Goal: Transaction & Acquisition: Purchase product/service

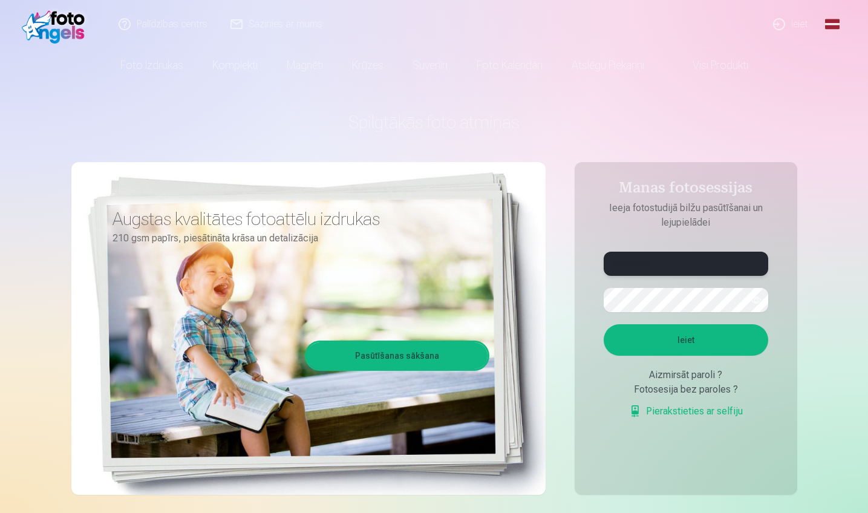
type input "**********"
click at [706, 335] on button "Ieiet" at bounding box center [686, 339] width 165 height 31
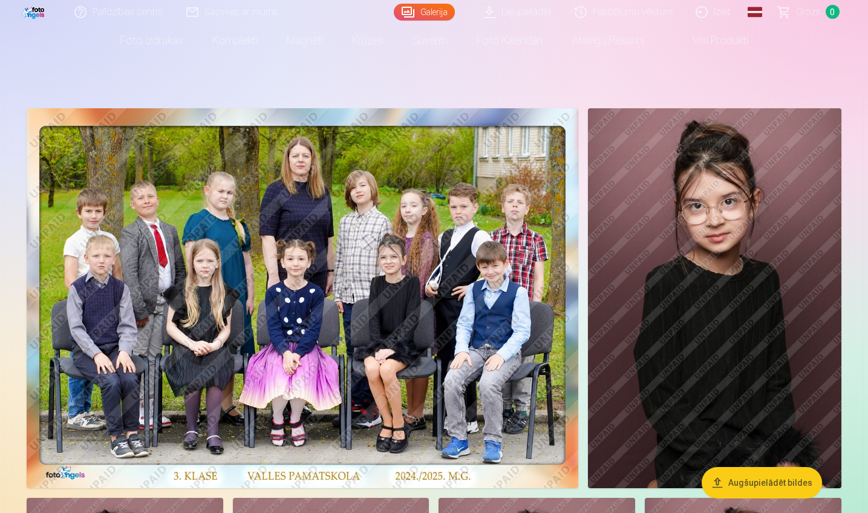
scroll to position [62, 0]
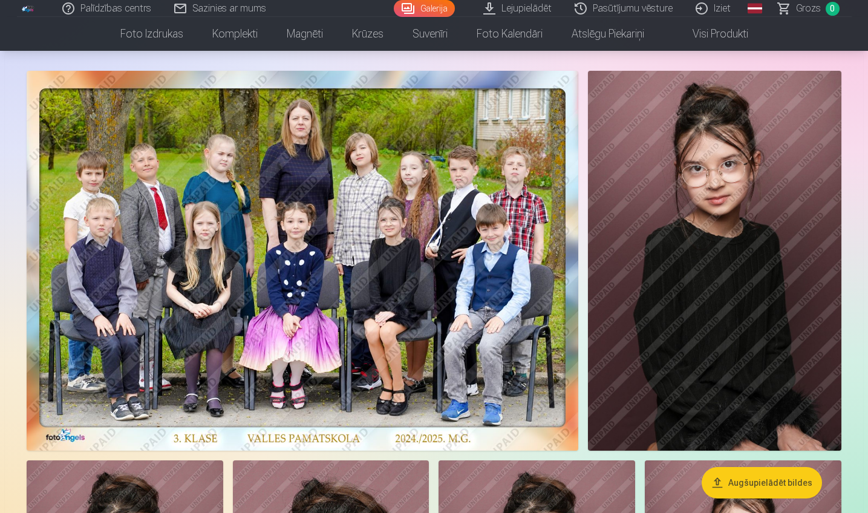
click at [744, 475] on button "Augšupielādēt bildes" at bounding box center [762, 482] width 120 height 31
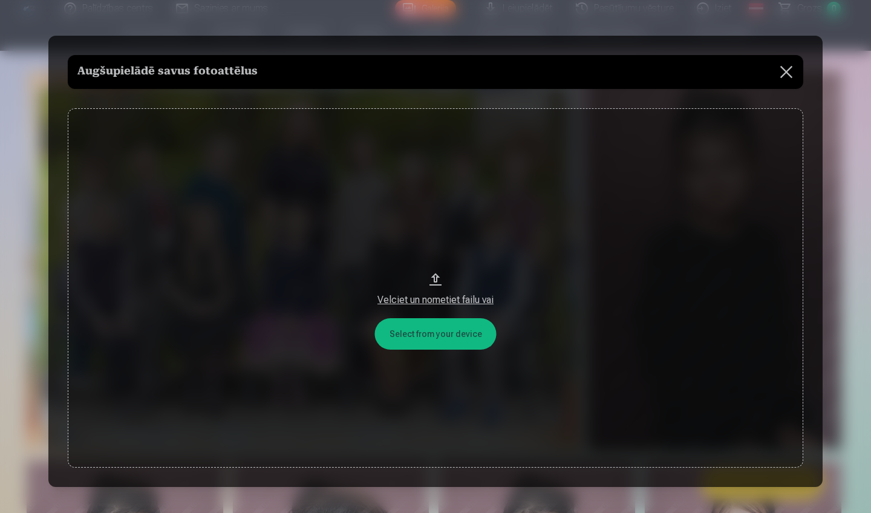
click at [791, 72] on button at bounding box center [786, 72] width 34 height 34
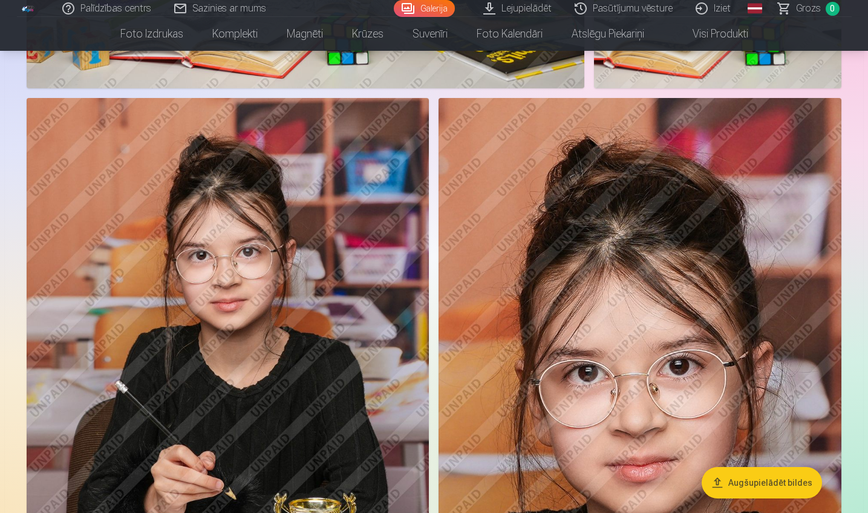
scroll to position [4037, 0]
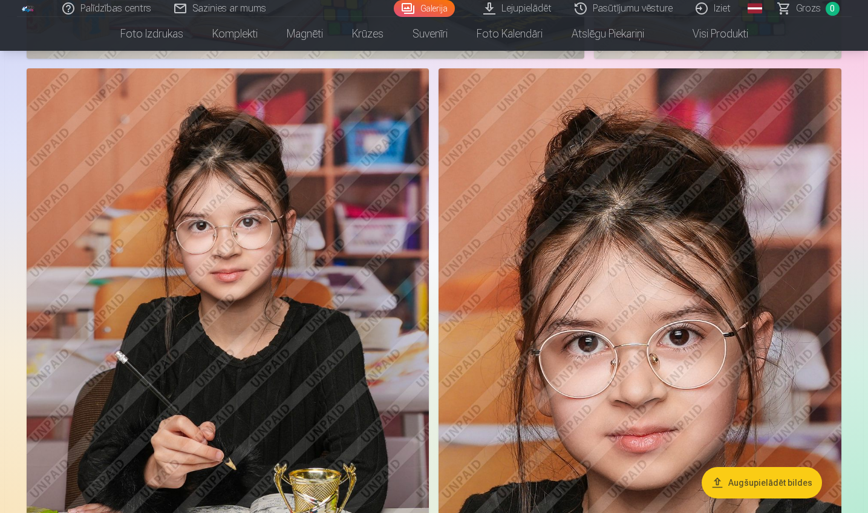
click at [443, 223] on div at bounding box center [434, 499] width 824 height 8816
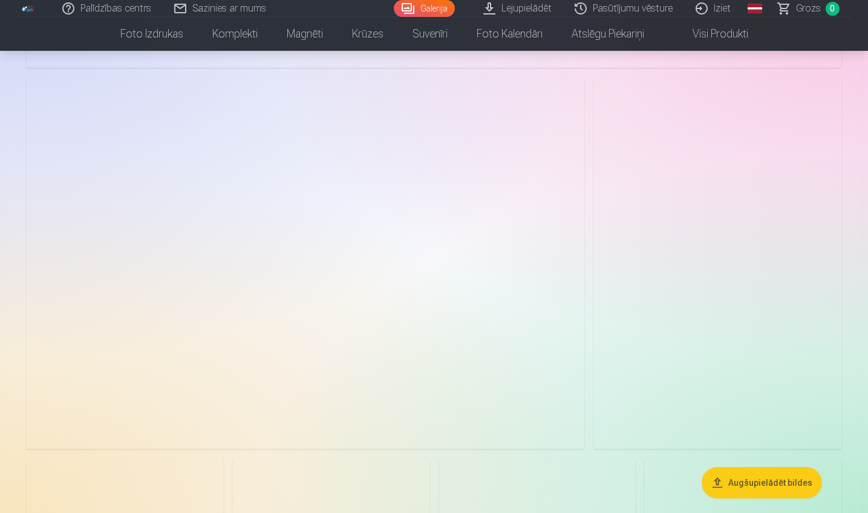
scroll to position [6972, 0]
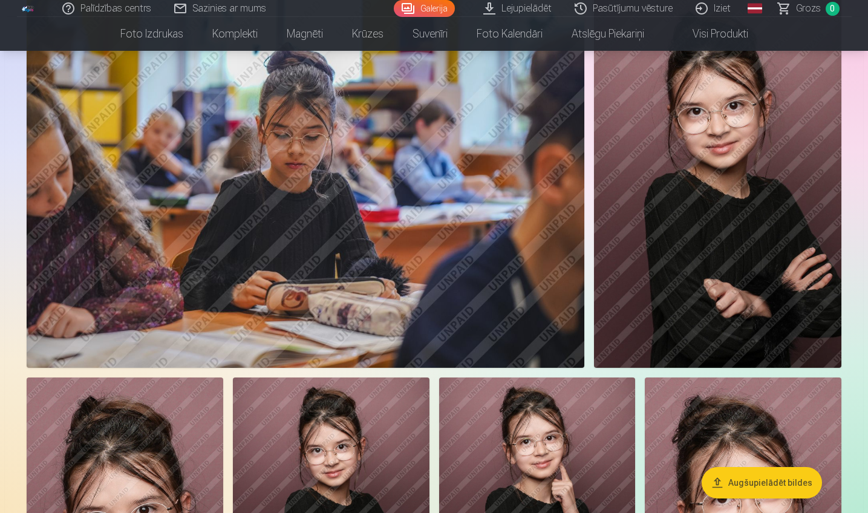
click at [336, 268] on img at bounding box center [306, 181] width 558 height 371
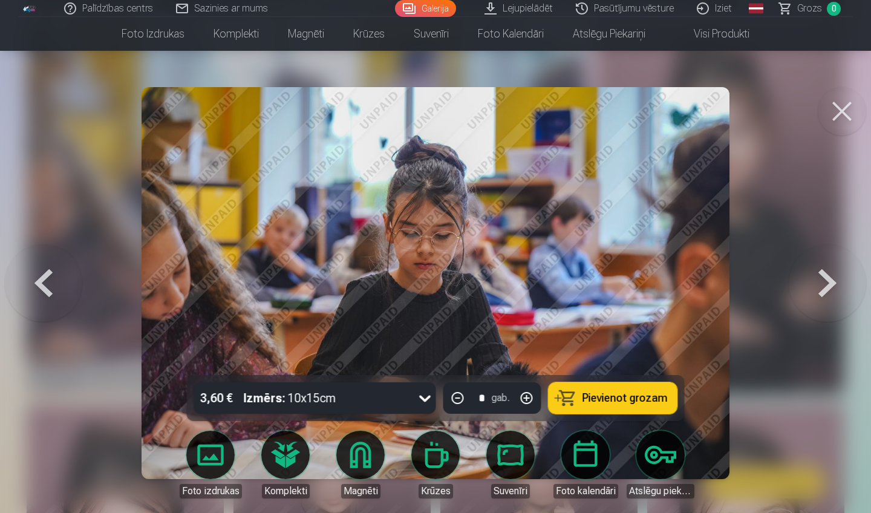
click at [860, 113] on button at bounding box center [842, 111] width 48 height 48
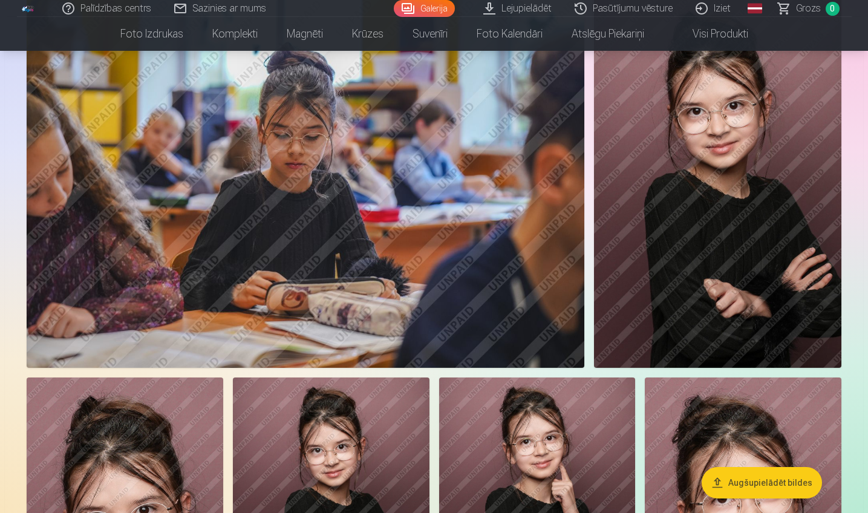
click at [537, 10] on link "Lejupielādēt" at bounding box center [517, 8] width 91 height 17
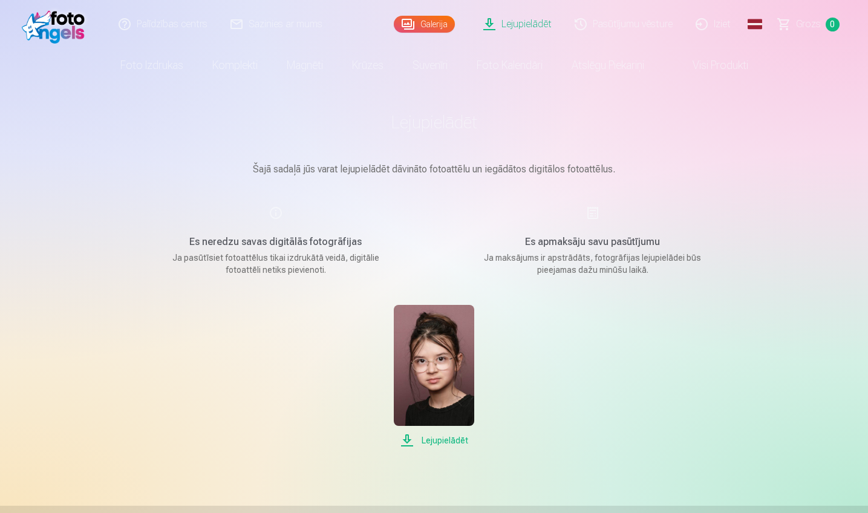
click at [708, 65] on link "Visi produkti" at bounding box center [711, 65] width 104 height 34
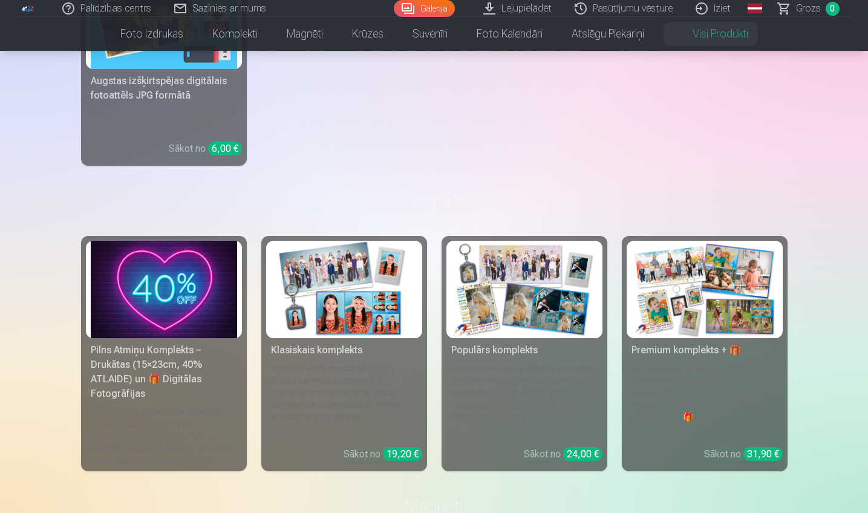
scroll to position [167, 0]
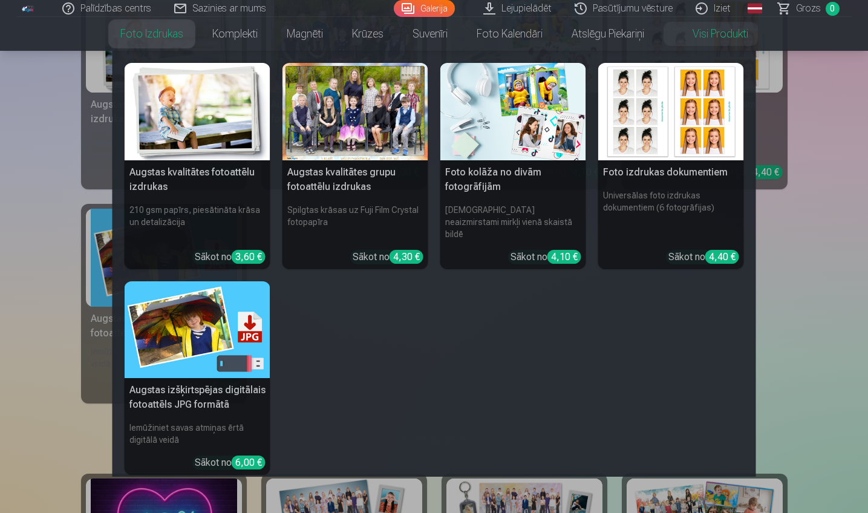
click at [135, 30] on link "Foto izdrukas" at bounding box center [152, 34] width 92 height 34
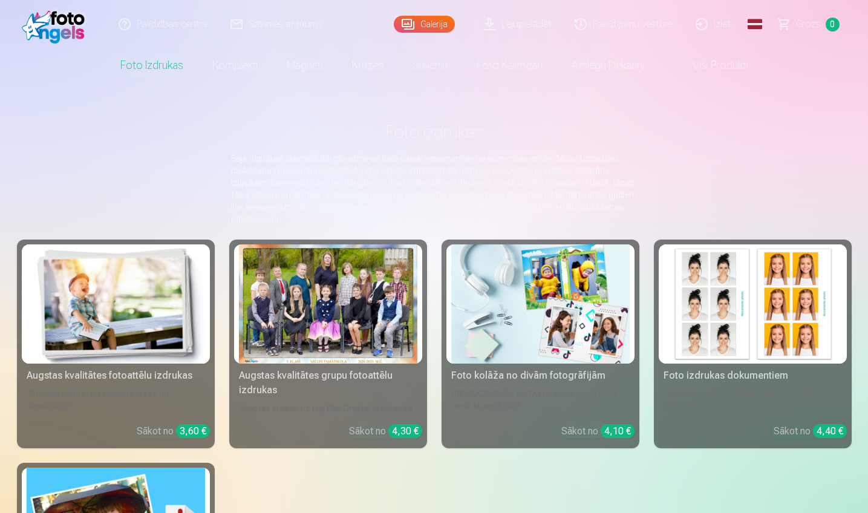
click at [713, 65] on link "Visi produkti" at bounding box center [711, 65] width 104 height 34
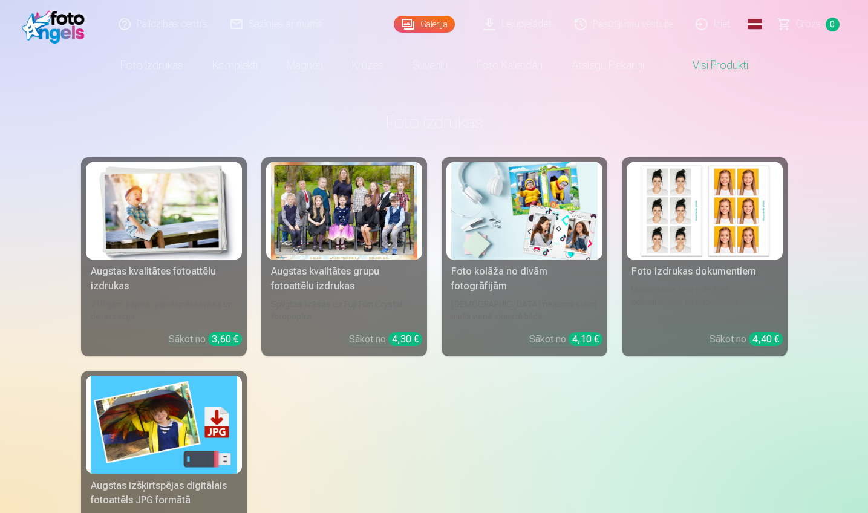
click at [24, 27] on img at bounding box center [57, 24] width 70 height 39
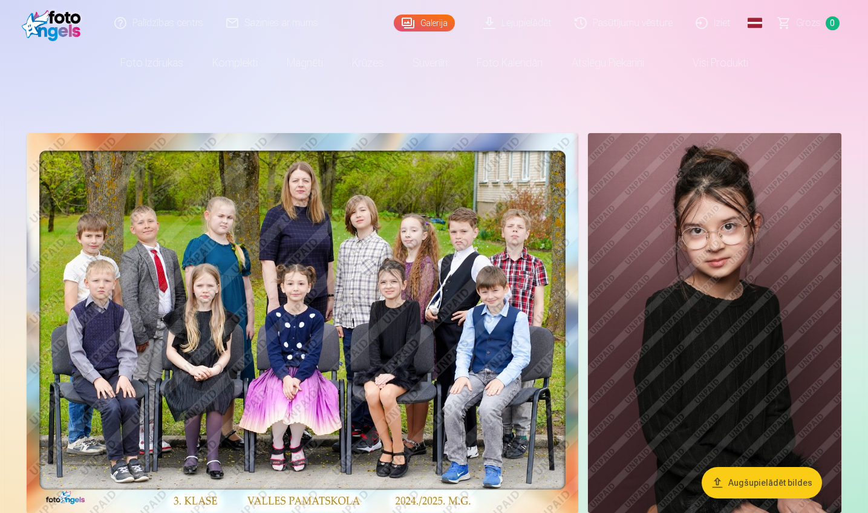
scroll to position [14, 0]
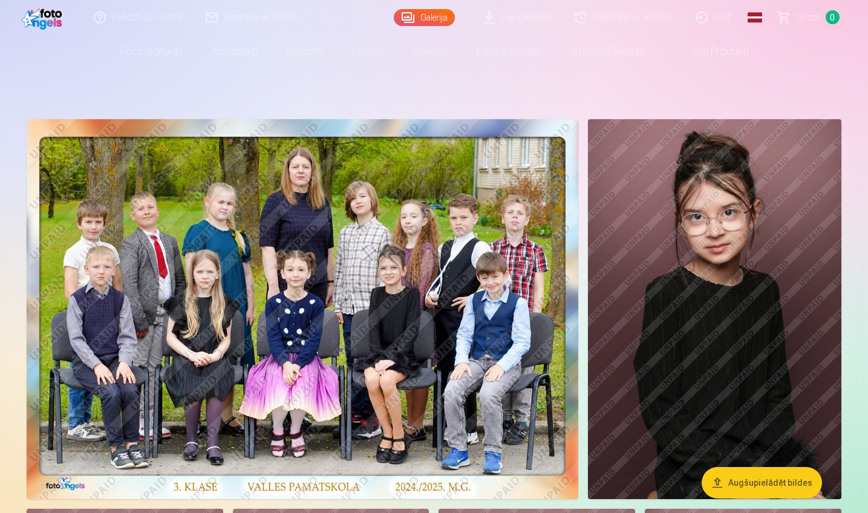
click at [755, 495] on button "Augšupielādēt bildes" at bounding box center [762, 482] width 120 height 31
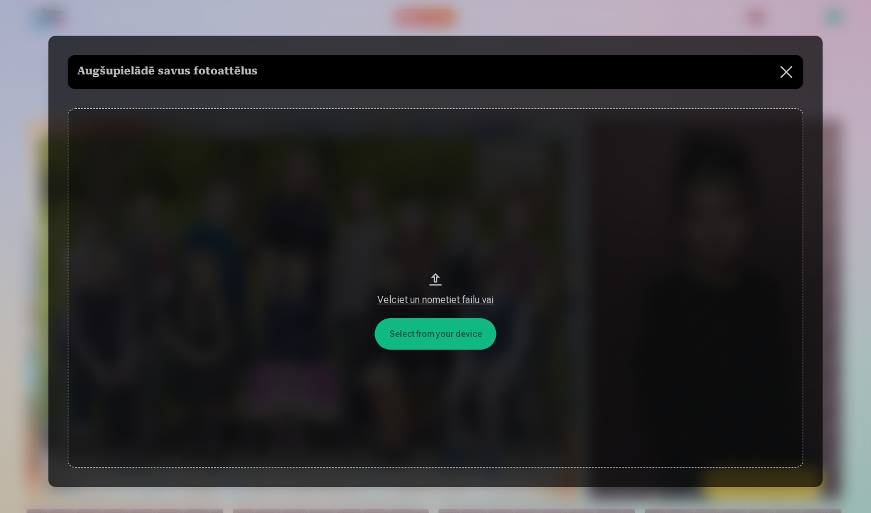
click at [787, 78] on button at bounding box center [786, 72] width 34 height 34
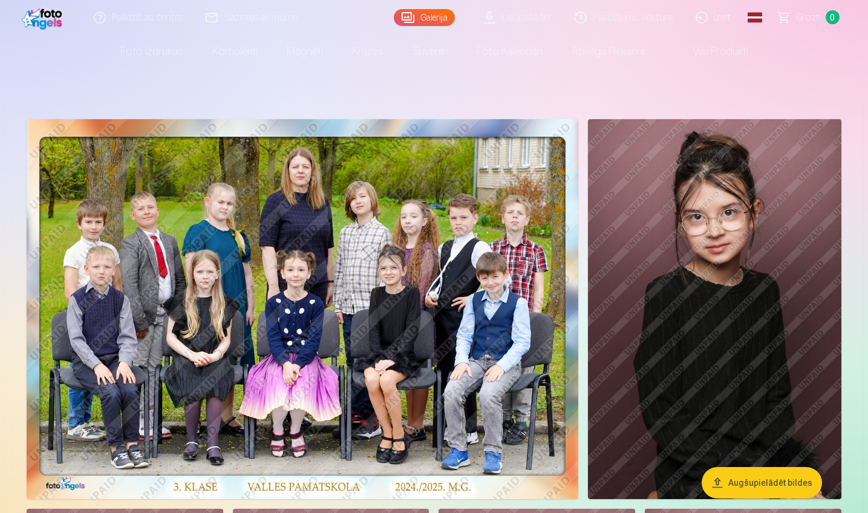
click at [646, 218] on img at bounding box center [714, 309] width 253 height 380
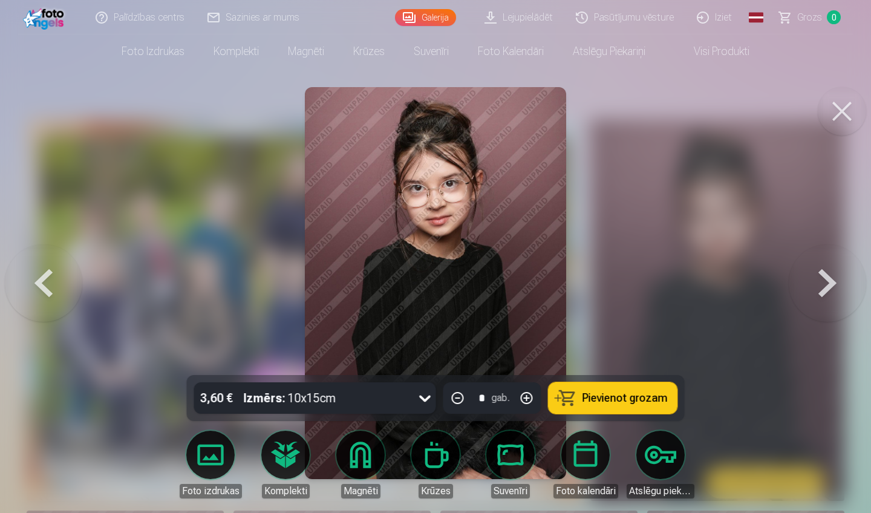
click at [853, 102] on button at bounding box center [842, 111] width 48 height 48
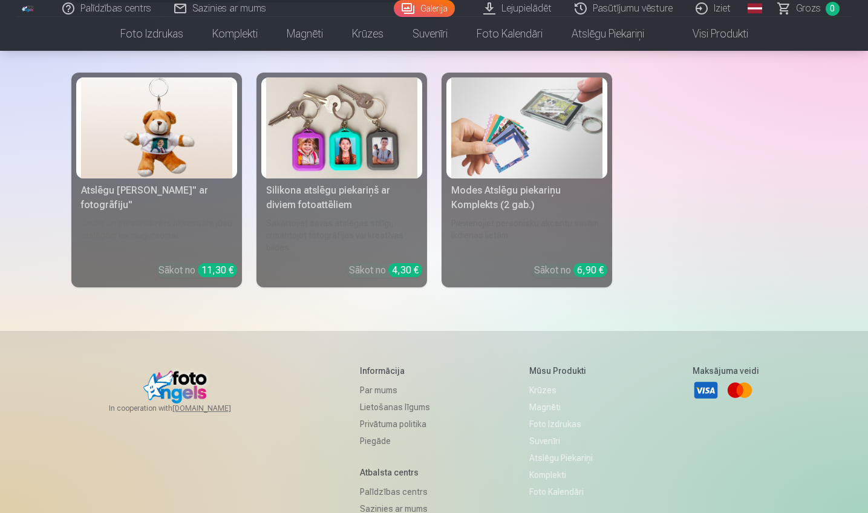
scroll to position [12080, 0]
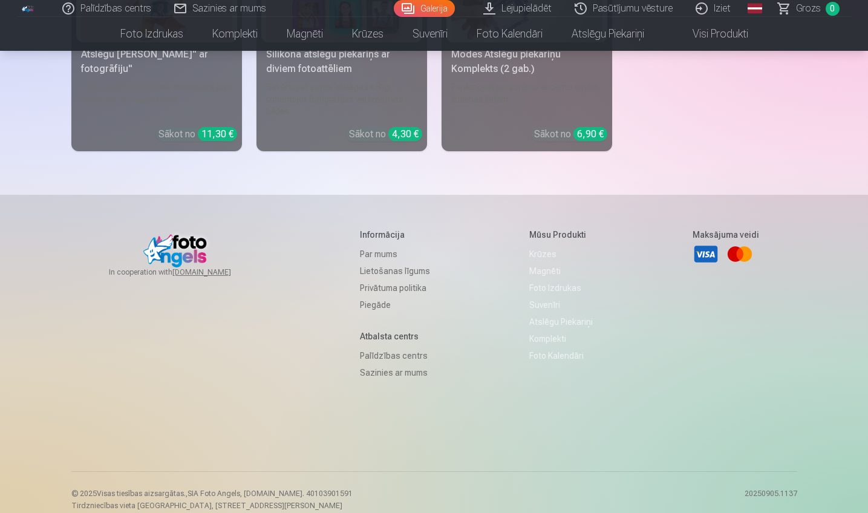
click at [369, 296] on link "Piegāde" at bounding box center [395, 304] width 70 height 17
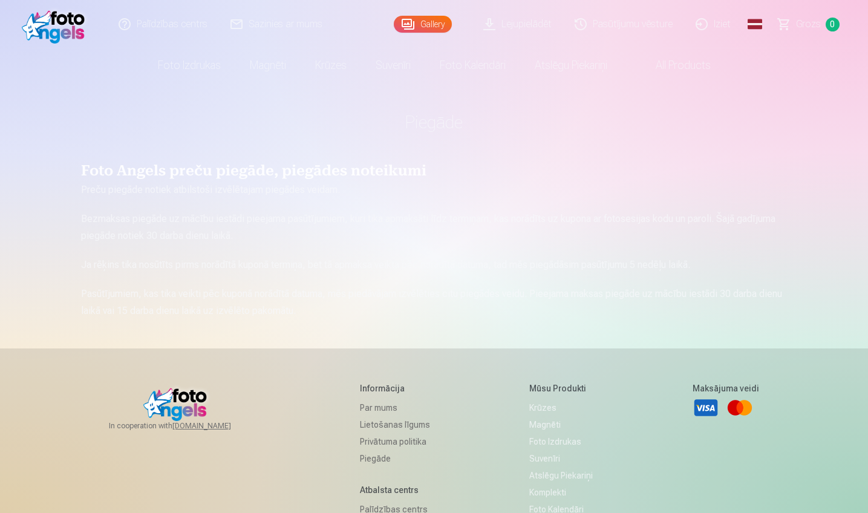
click at [57, 18] on img at bounding box center [57, 24] width 70 height 39
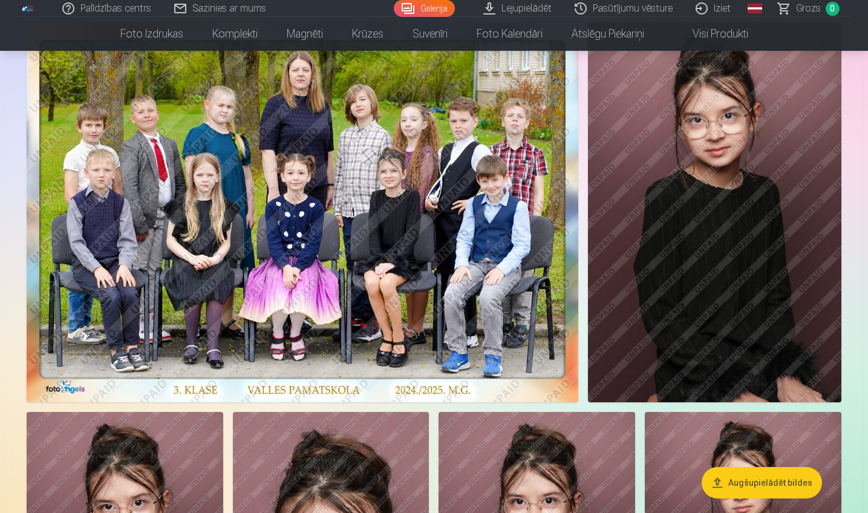
scroll to position [200, 0]
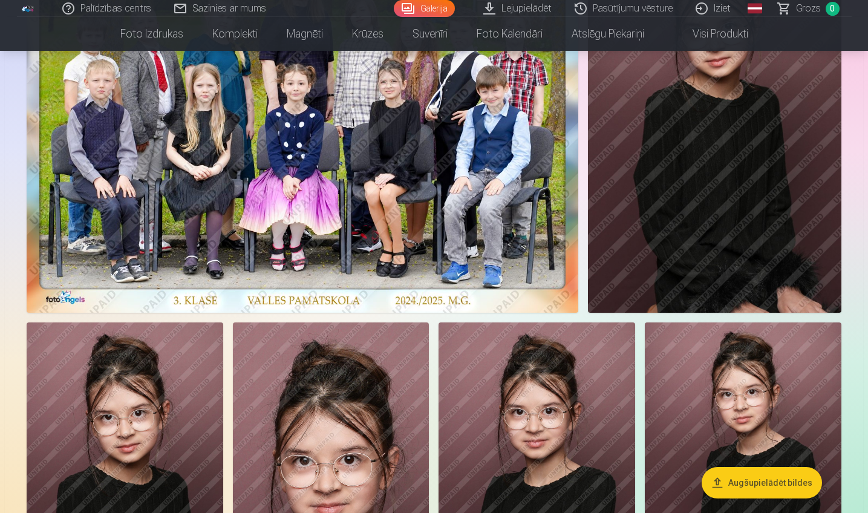
click at [620, 11] on link "Pasūtījumu vēsture" at bounding box center [624, 8] width 121 height 17
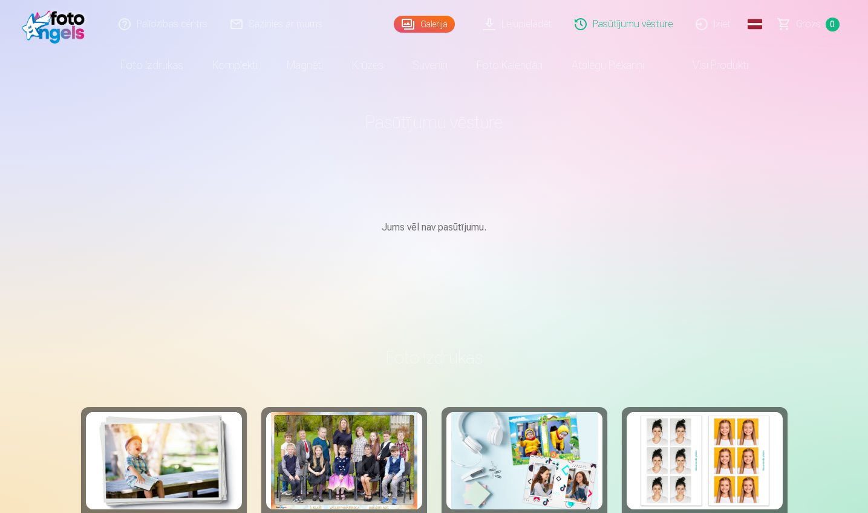
click at [26, 26] on img at bounding box center [57, 24] width 70 height 39
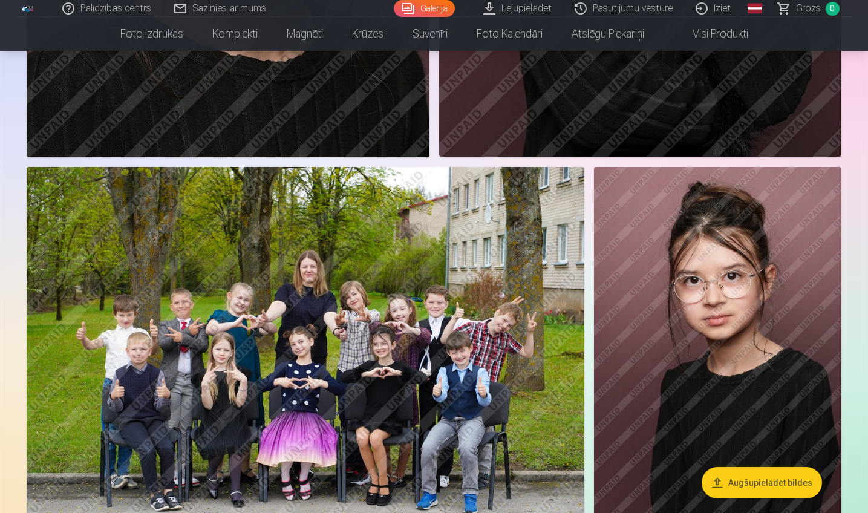
scroll to position [8098, 0]
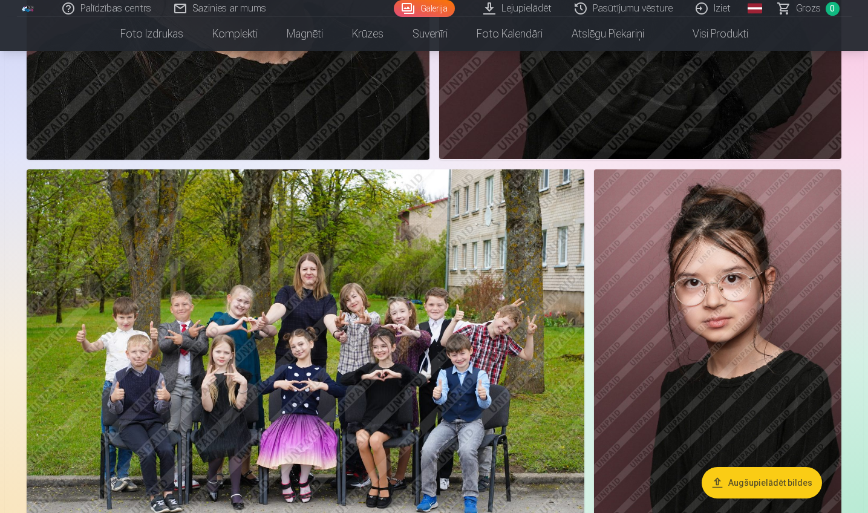
click at [413, 310] on img at bounding box center [306, 354] width 558 height 371
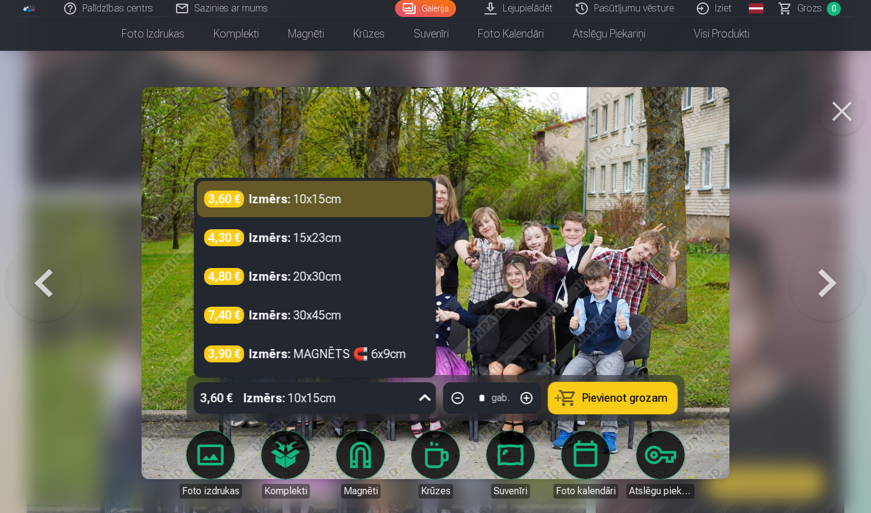
click at [331, 387] on div "Izmērs : 10x15cm" at bounding box center [290, 397] width 93 height 31
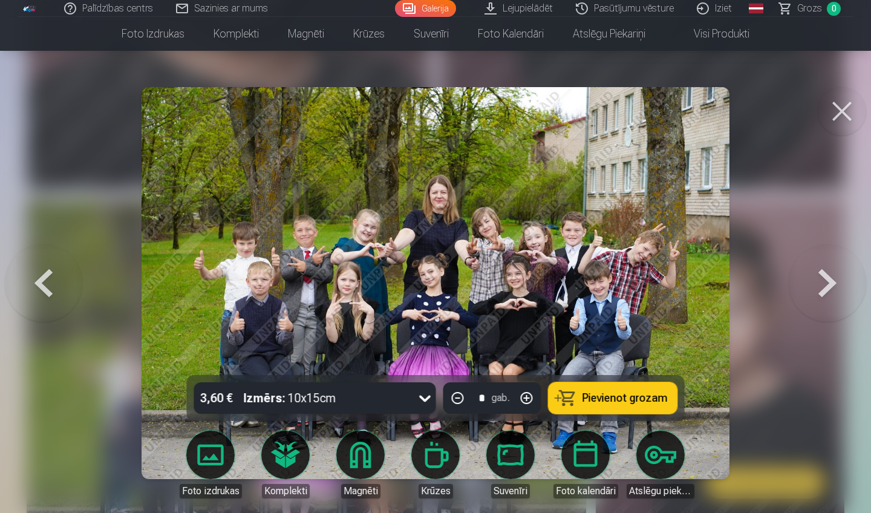
click at [593, 261] on img at bounding box center [436, 283] width 588 height 392
click at [622, 394] on span "Pievienot grozam" at bounding box center [624, 398] width 85 height 11
click at [843, 109] on button at bounding box center [842, 111] width 48 height 48
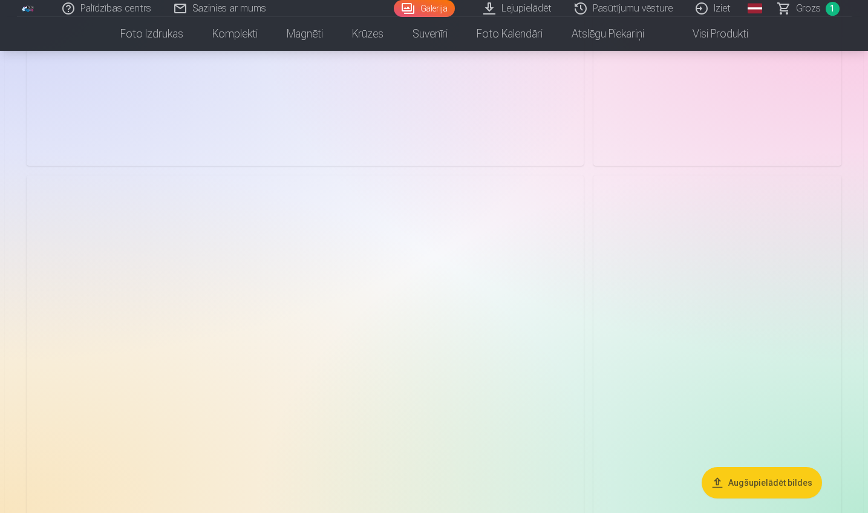
scroll to position [5528, 0]
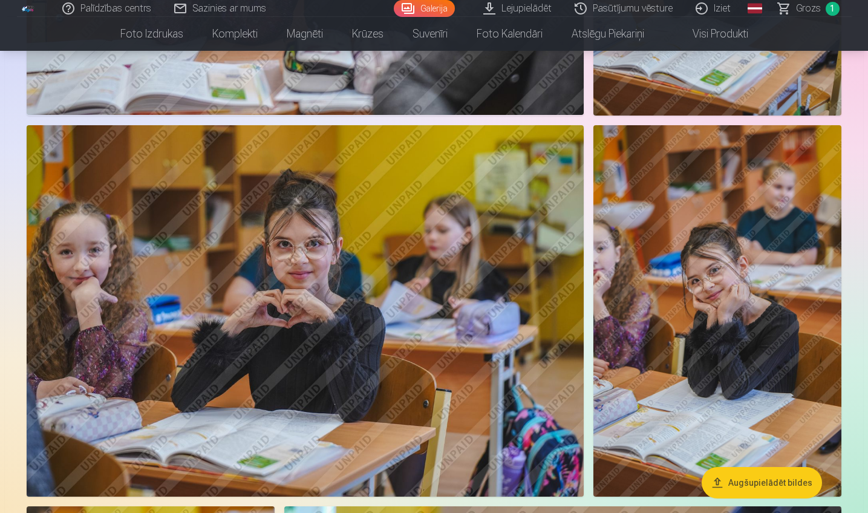
click at [745, 281] on img at bounding box center [717, 311] width 248 height 372
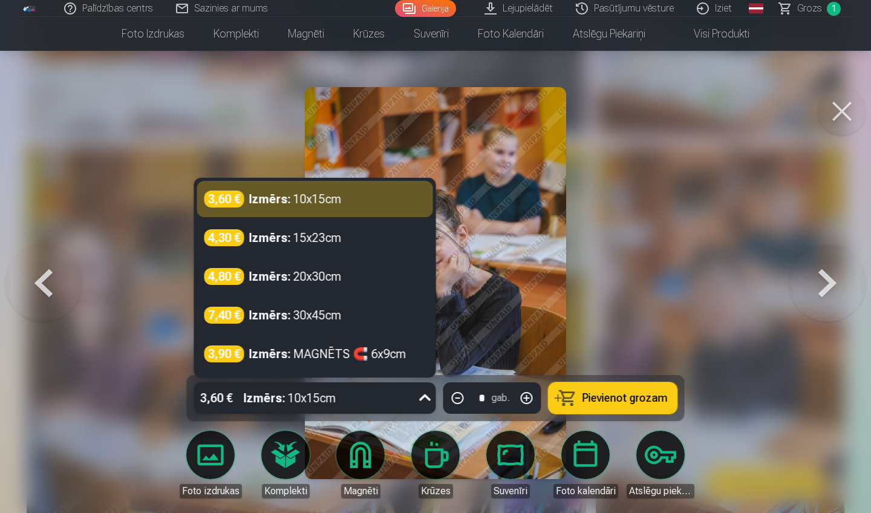
click at [284, 393] on strong "Izmērs :" at bounding box center [265, 398] width 42 height 17
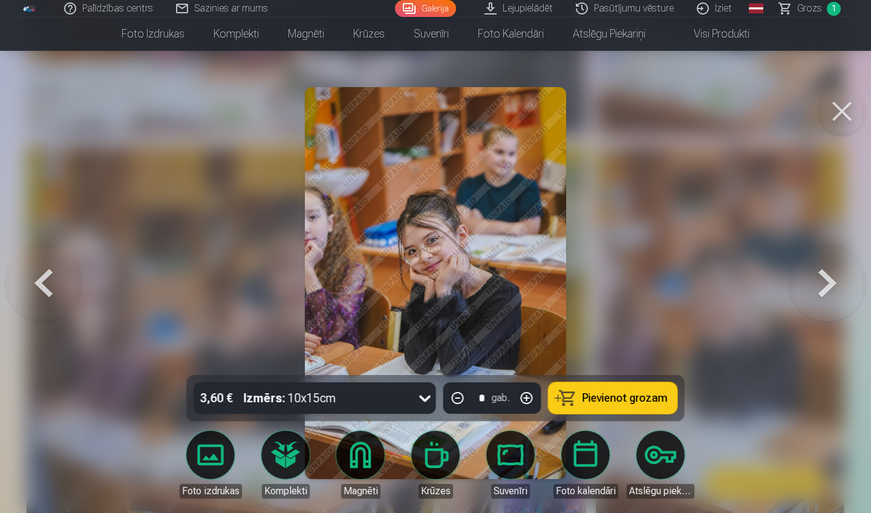
click at [671, 189] on div at bounding box center [435, 256] width 871 height 513
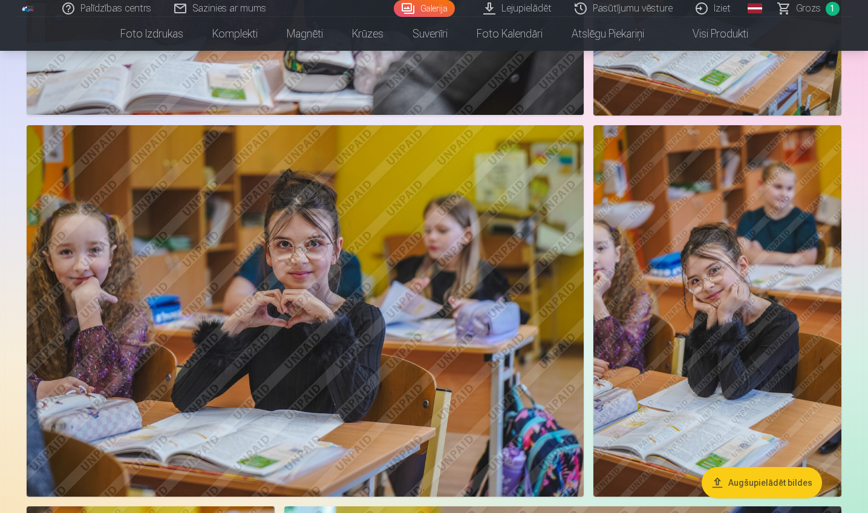
click at [733, 249] on img at bounding box center [717, 311] width 248 height 372
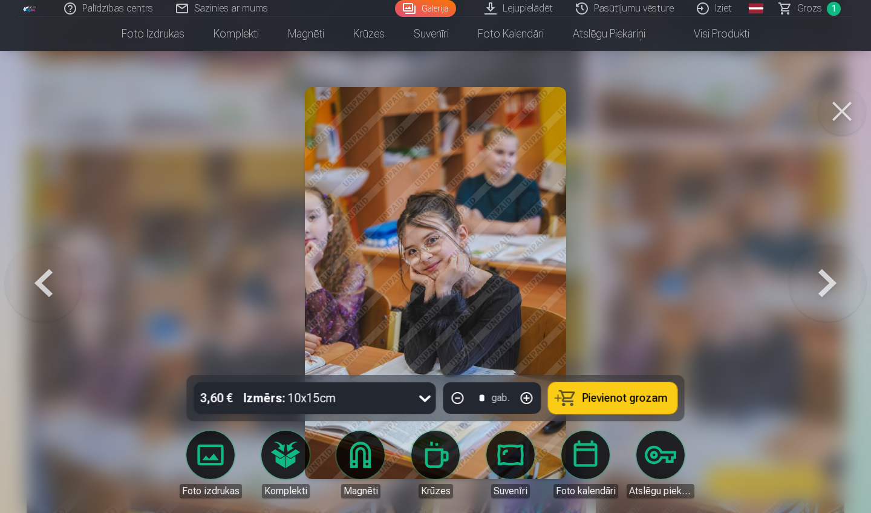
click at [302, 403] on div "Izmērs : 10x15cm" at bounding box center [290, 397] width 93 height 31
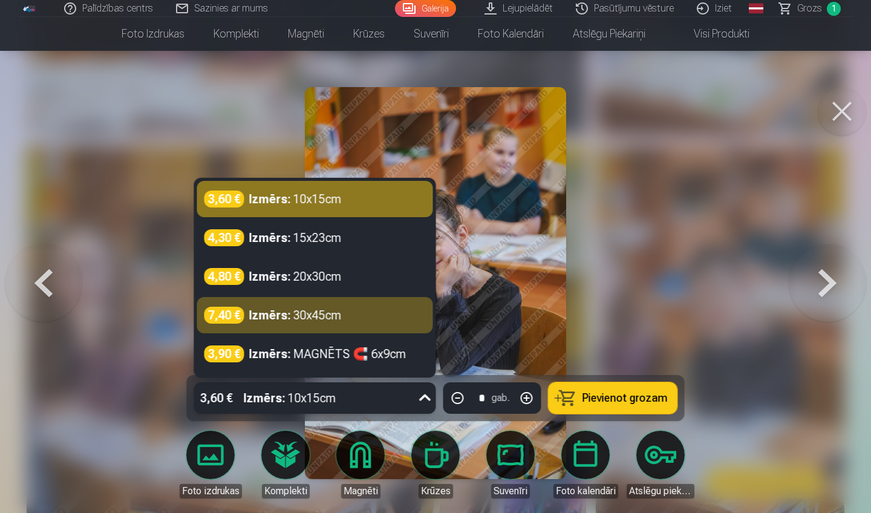
click at [717, 211] on div at bounding box center [435, 256] width 871 height 513
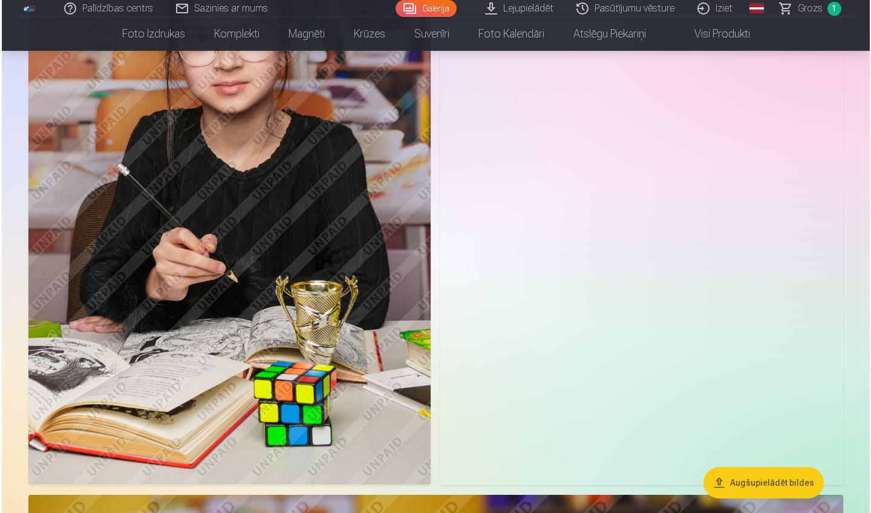
scroll to position [4194, 0]
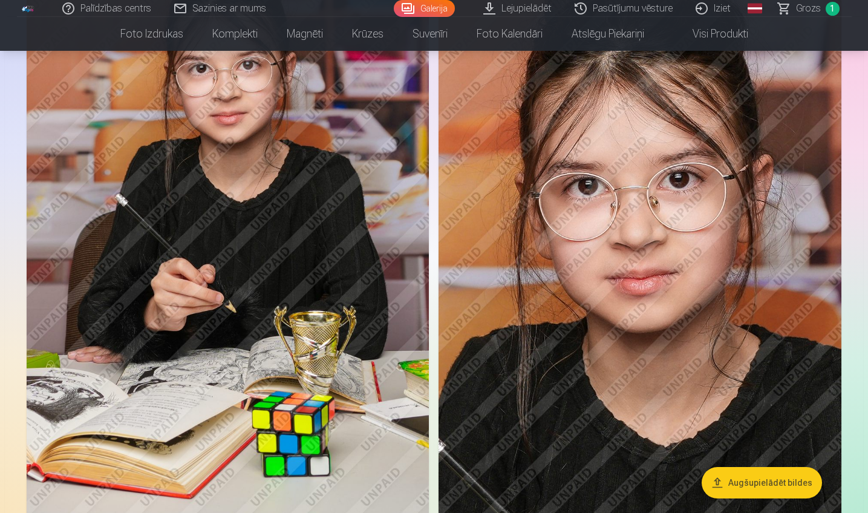
click at [670, 243] on img at bounding box center [640, 213] width 403 height 604
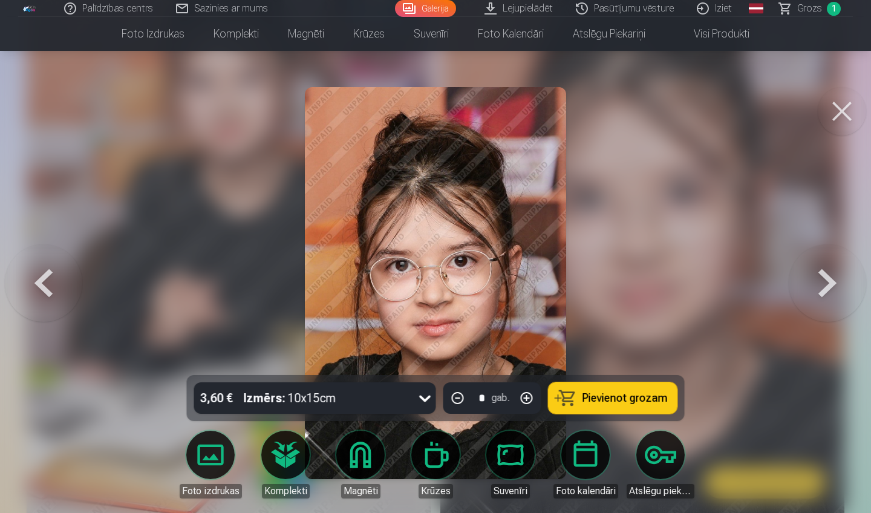
click at [274, 388] on div "Izmērs : 10x15cm" at bounding box center [290, 397] width 93 height 31
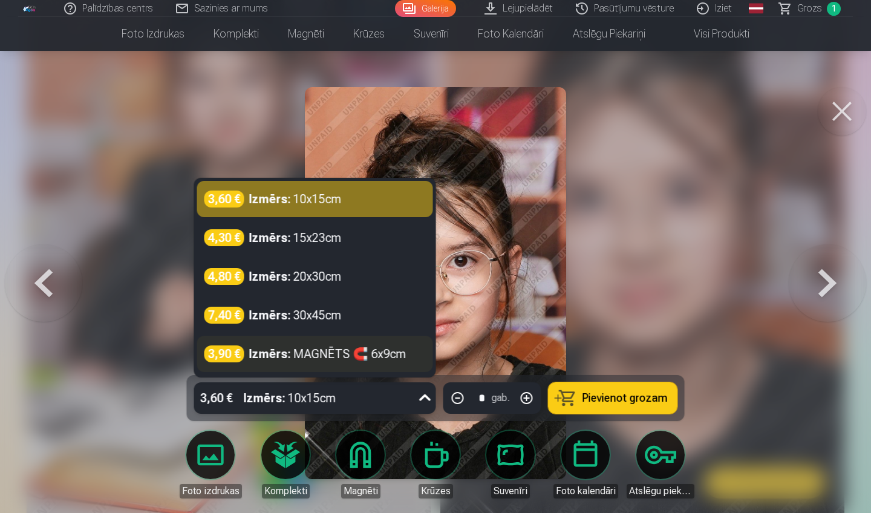
click at [283, 353] on strong "Izmērs :" at bounding box center [270, 353] width 42 height 17
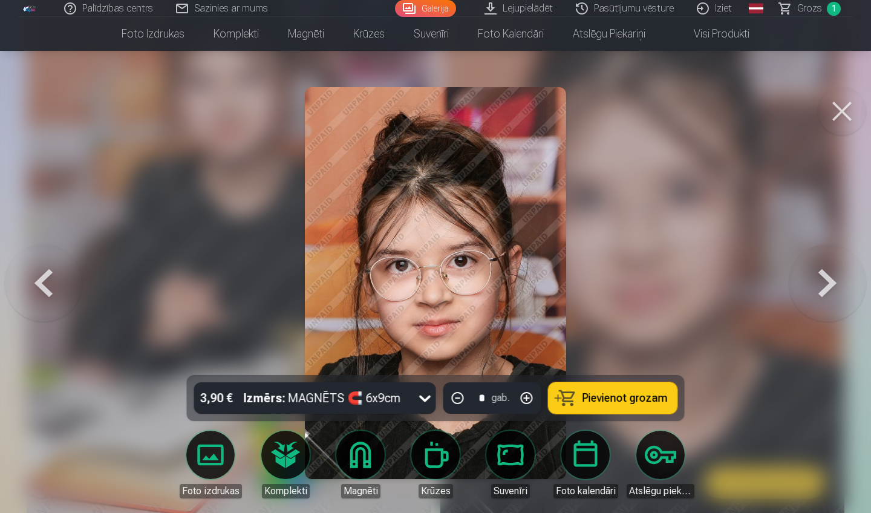
click at [647, 397] on span "Pievienot grozam" at bounding box center [624, 398] width 85 height 11
click at [846, 112] on button at bounding box center [842, 111] width 48 height 48
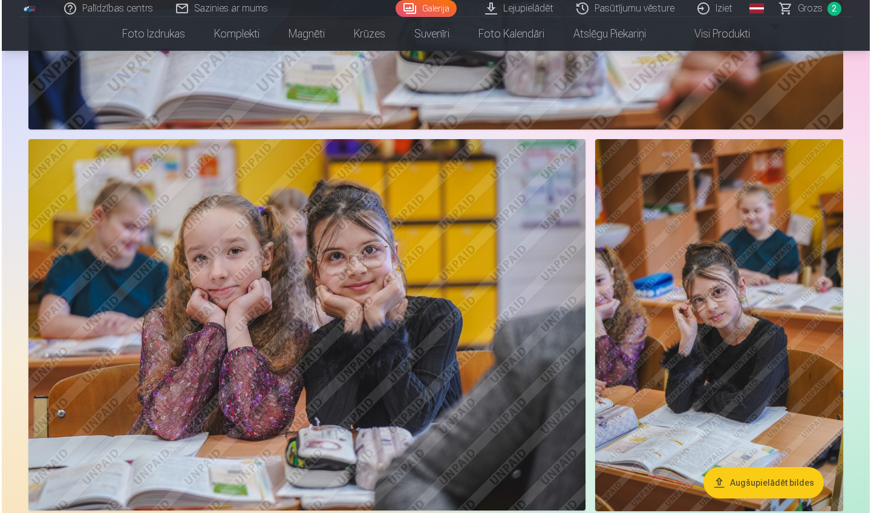
scroll to position [5135, 0]
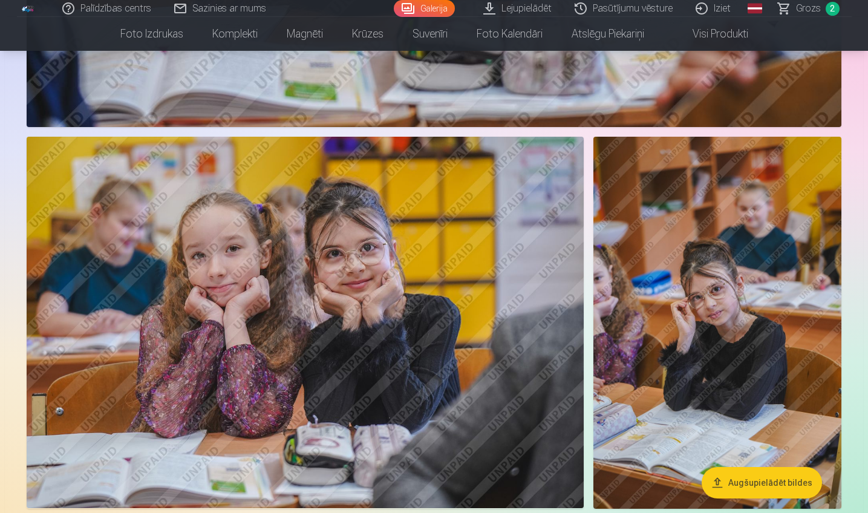
click at [281, 291] on img at bounding box center [305, 322] width 557 height 371
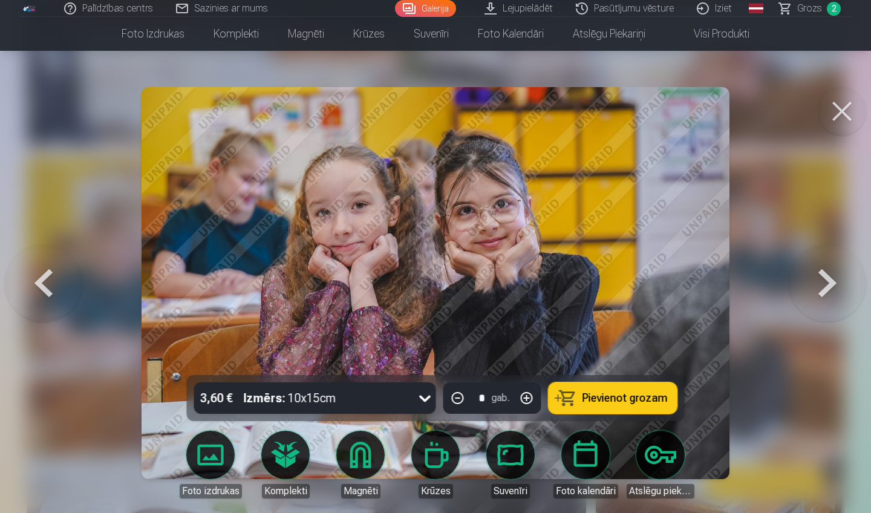
click at [595, 399] on span "Pievienot grozam" at bounding box center [624, 398] width 85 height 11
click at [846, 114] on button at bounding box center [842, 111] width 48 height 48
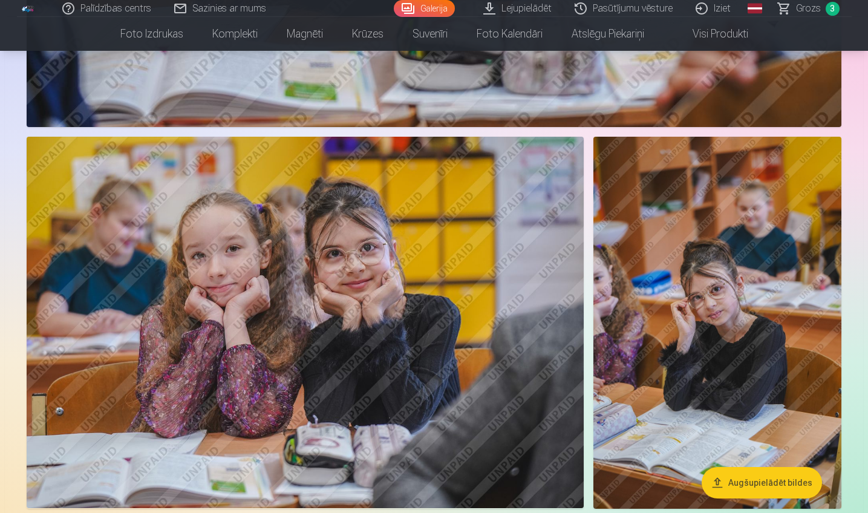
click at [748, 295] on img at bounding box center [717, 323] width 248 height 372
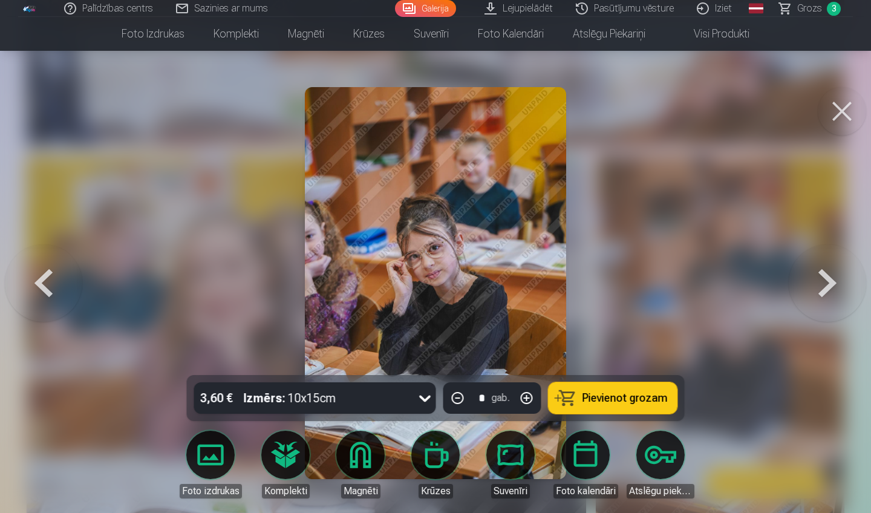
click at [642, 396] on span "Pievienot grozam" at bounding box center [624, 398] width 85 height 11
click at [838, 108] on button at bounding box center [842, 111] width 48 height 48
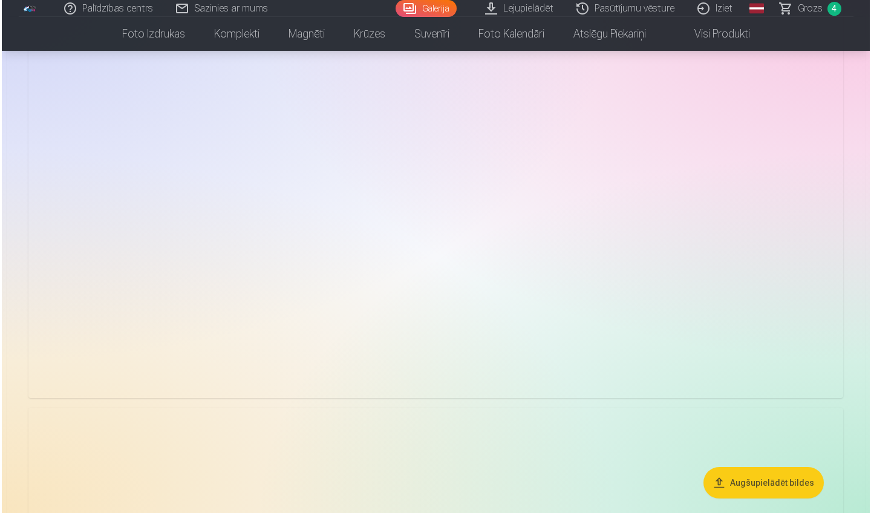
scroll to position [2092, 0]
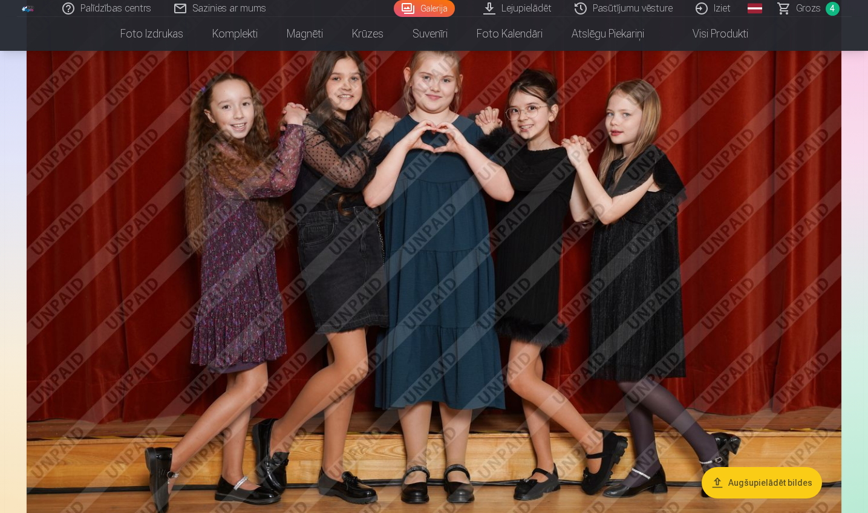
click at [625, 197] on img at bounding box center [434, 244] width 815 height 543
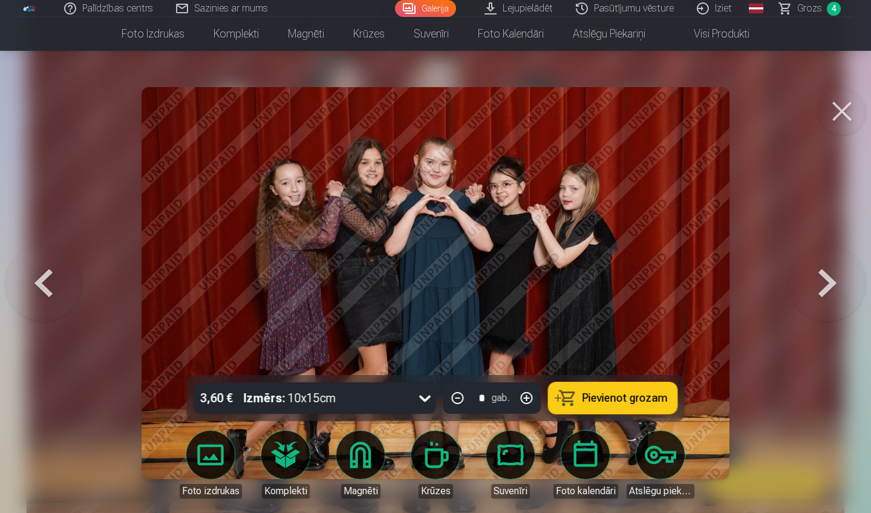
click at [602, 407] on button "Pievienot grozam" at bounding box center [613, 397] width 129 height 31
click at [838, 112] on button at bounding box center [842, 111] width 48 height 48
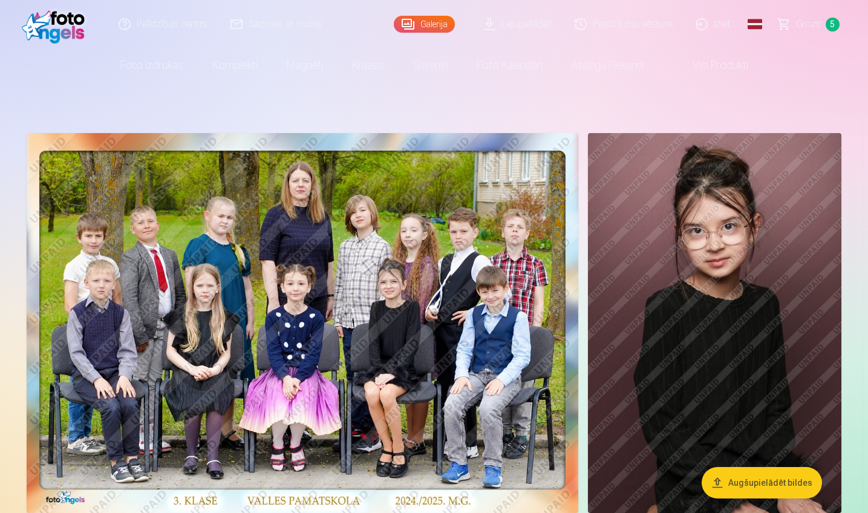
click at [820, 28] on span "Grozs" at bounding box center [808, 24] width 25 height 15
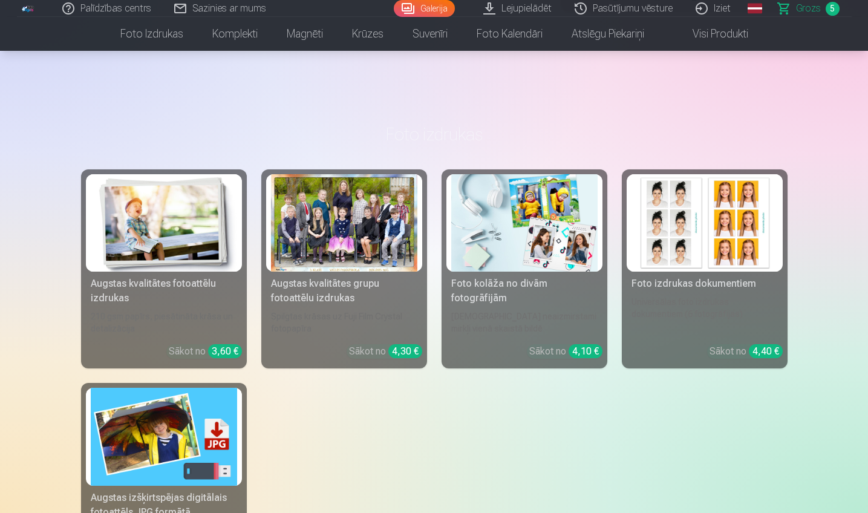
scroll to position [925, 0]
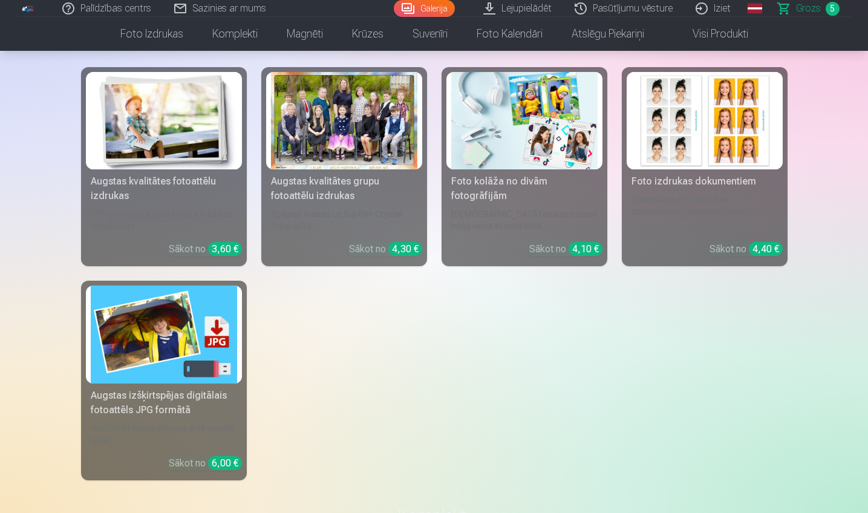
click at [189, 397] on div "Augstas izšķirtspējas digitālais fotoattēls JPG formātā" at bounding box center [164, 402] width 156 height 29
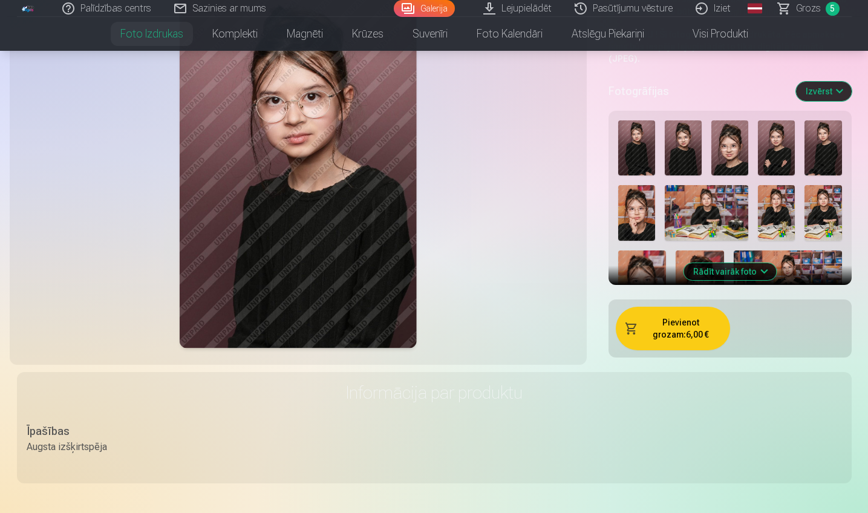
scroll to position [374, 0]
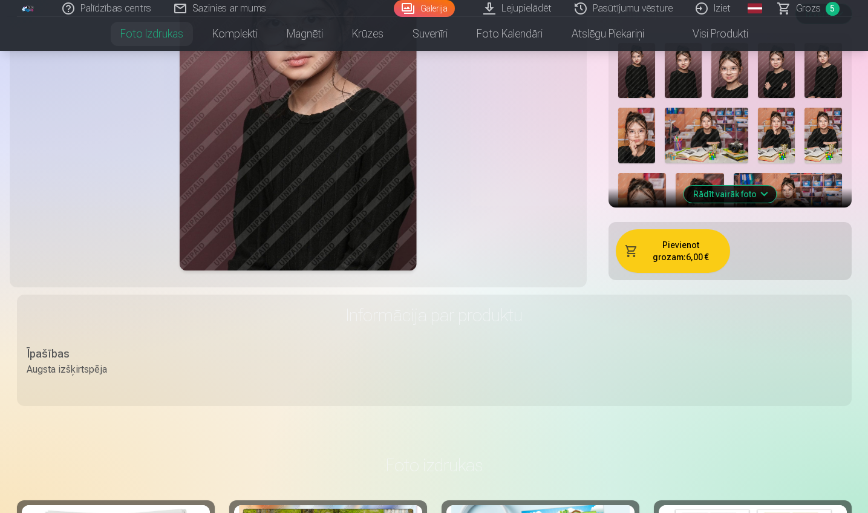
click at [744, 186] on button "Rādīt vairāk foto" at bounding box center [729, 194] width 93 height 17
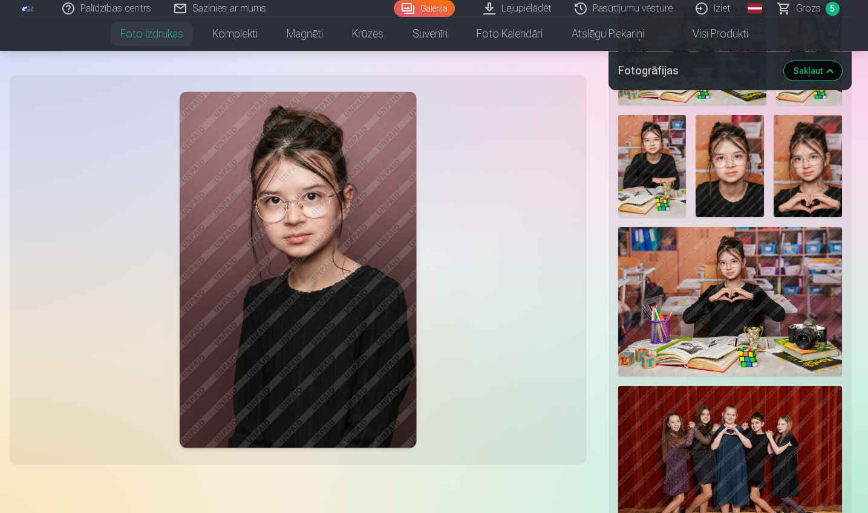
scroll to position [637, 0]
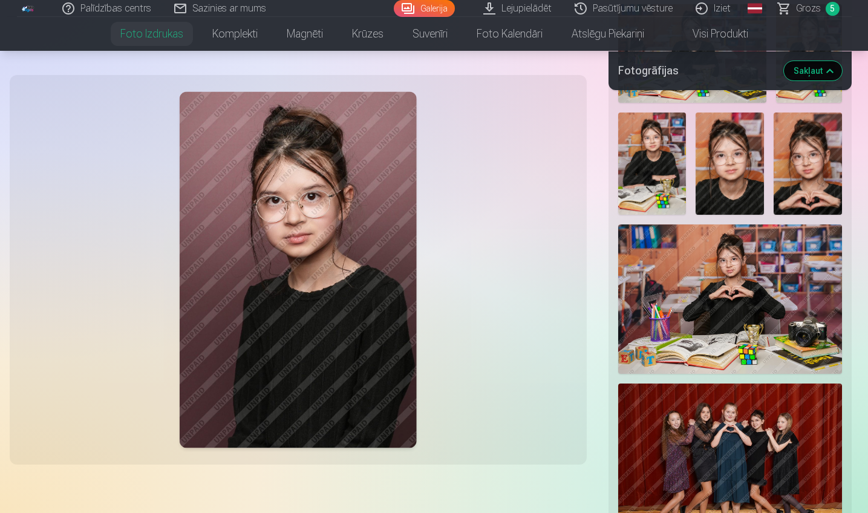
click at [28, 219] on div at bounding box center [298, 269] width 563 height 375
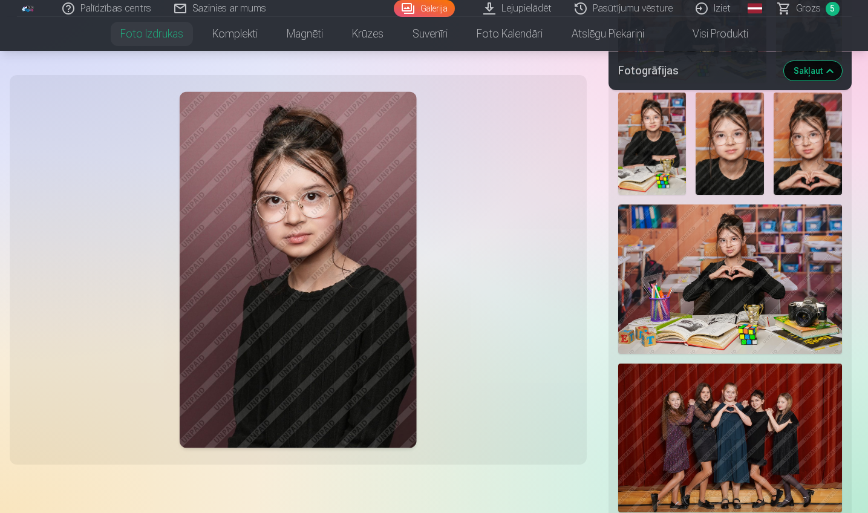
scroll to position [1072, 0]
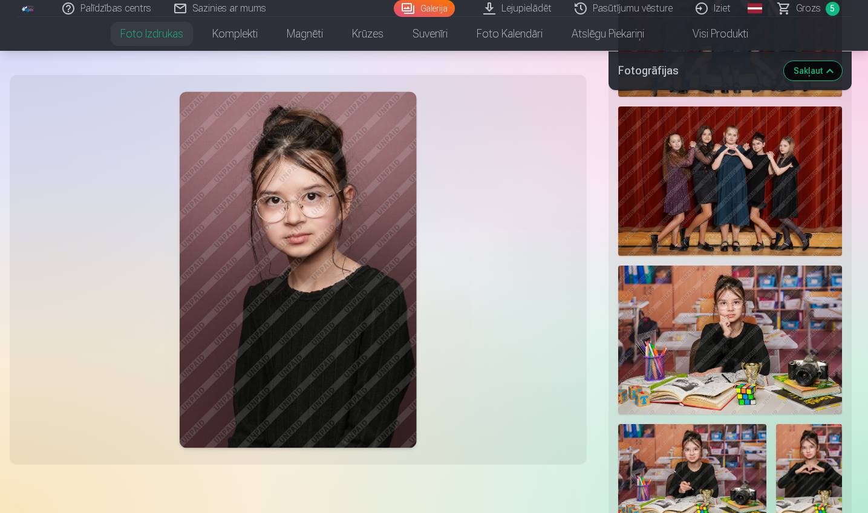
click at [684, 330] on img at bounding box center [730, 340] width 224 height 149
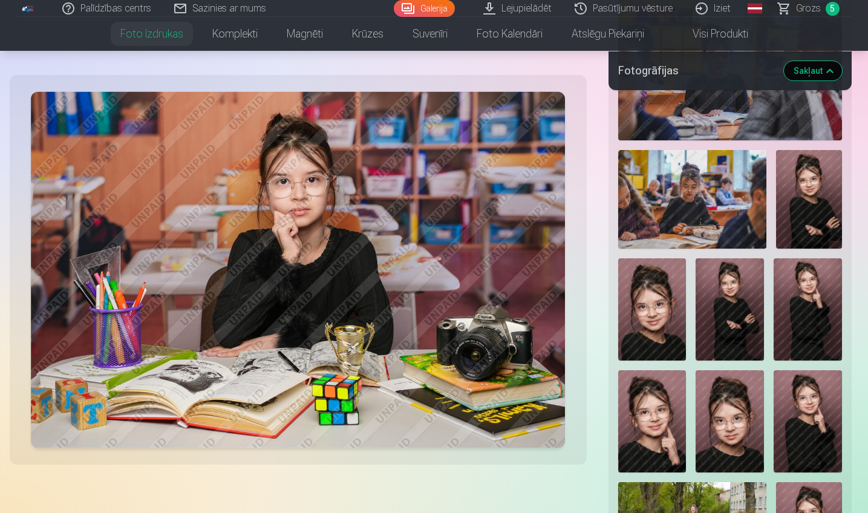
scroll to position [1848, 0]
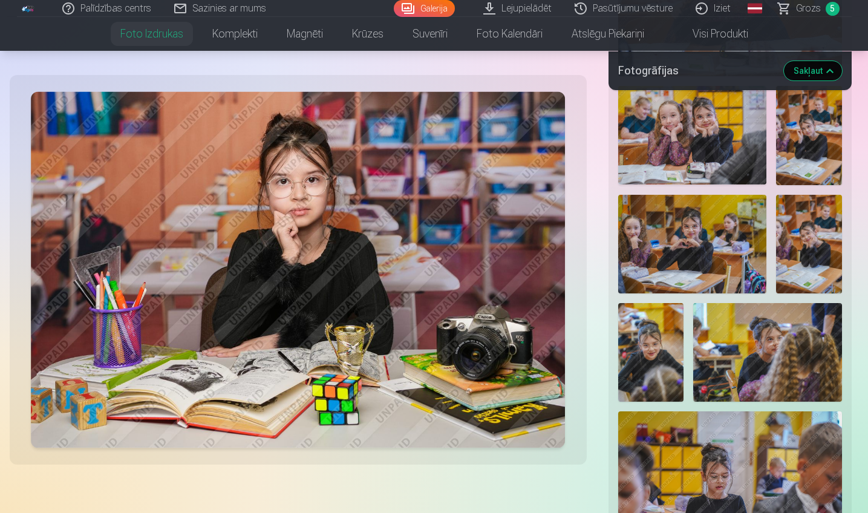
click at [36, 11] on link at bounding box center [28, 8] width 23 height 17
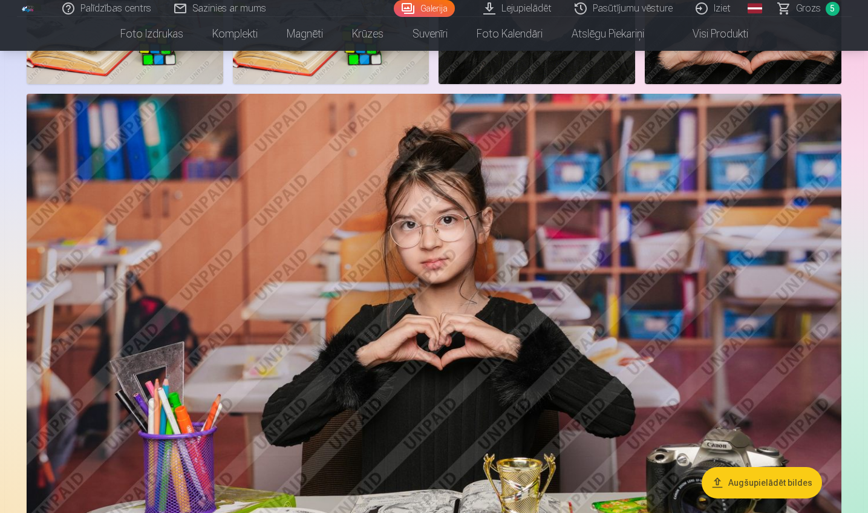
scroll to position [1505, 0]
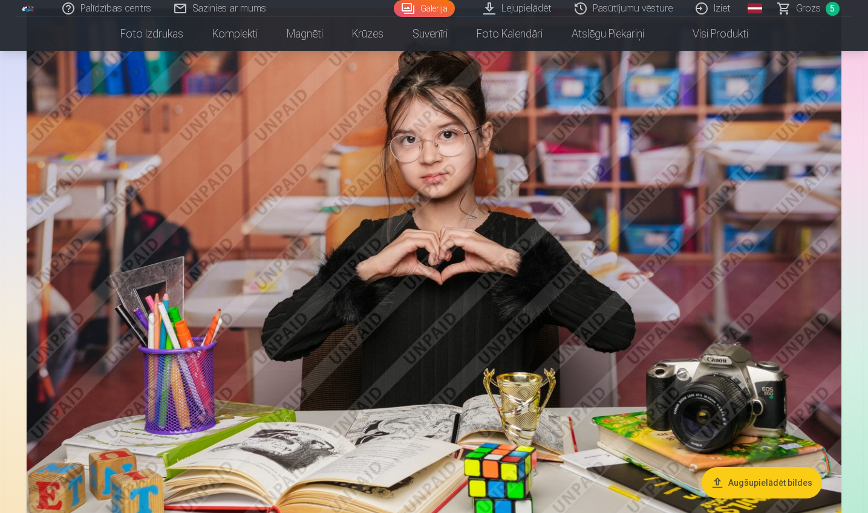
click at [434, 237] on img at bounding box center [434, 279] width 815 height 543
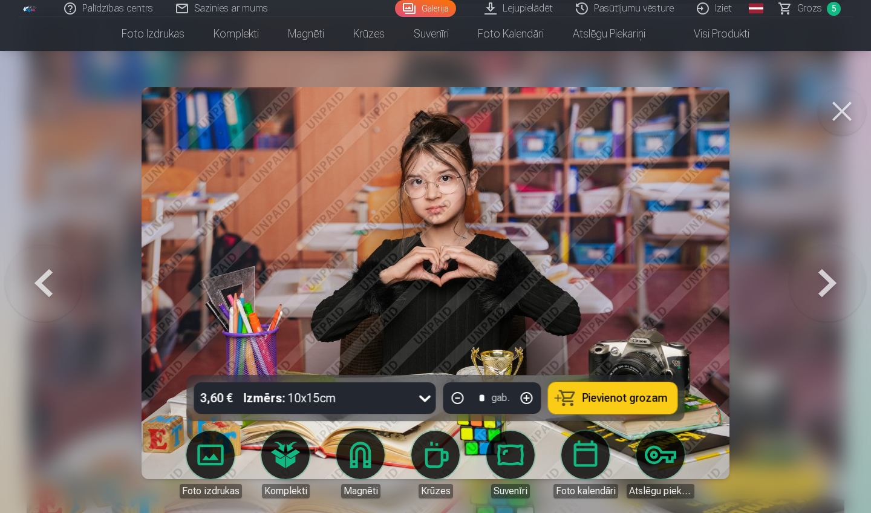
click at [611, 397] on span "Pievienot grozam" at bounding box center [624, 398] width 85 height 11
click at [842, 114] on button at bounding box center [842, 111] width 48 height 48
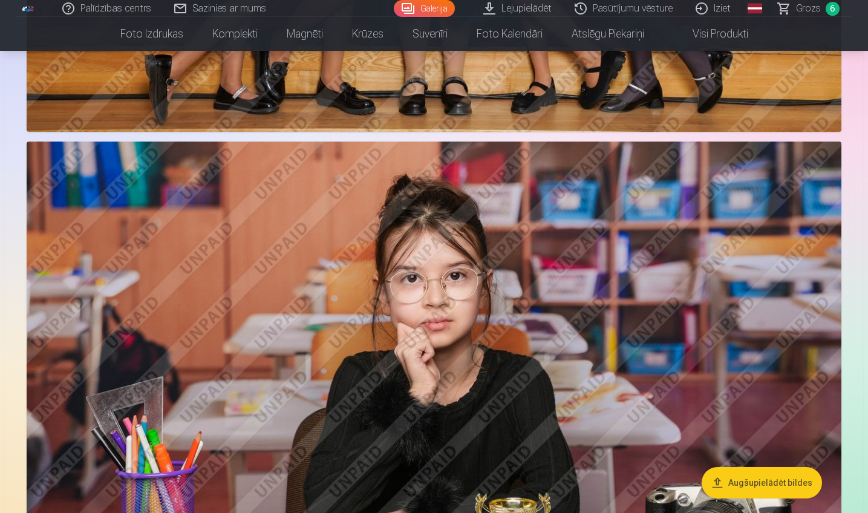
scroll to position [3108, 0]
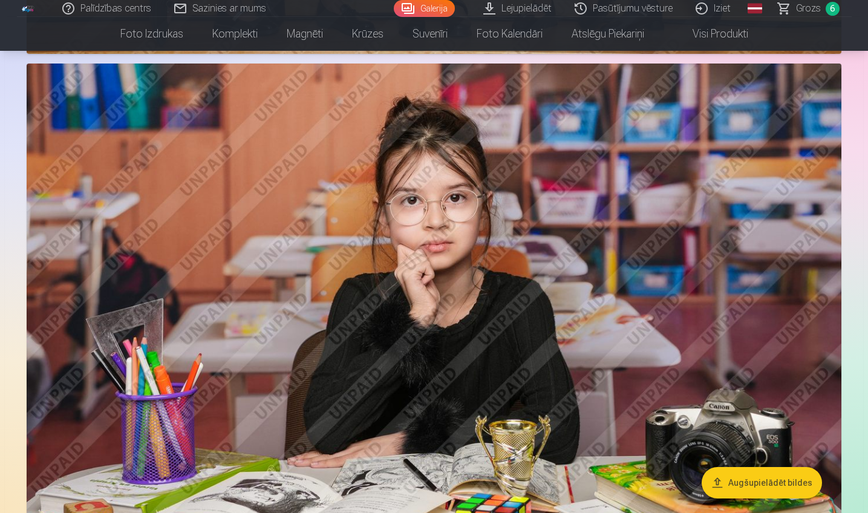
click at [674, 206] on img at bounding box center [434, 335] width 815 height 543
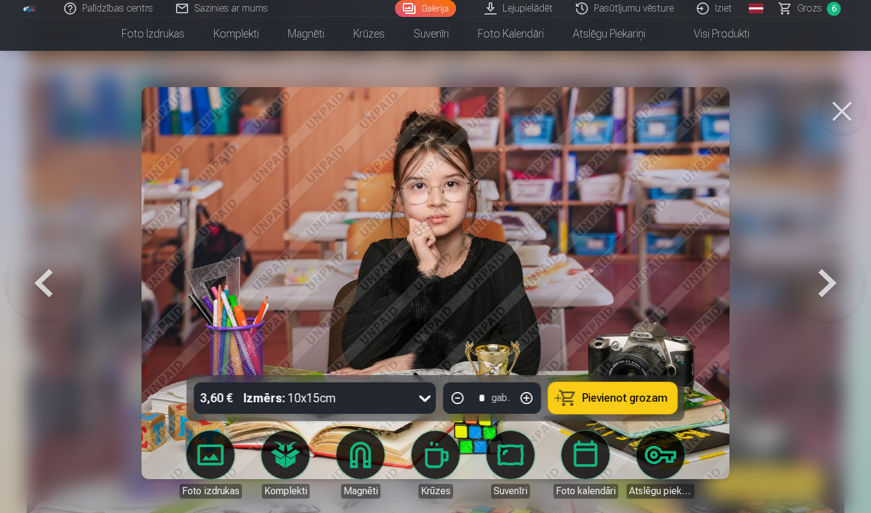
click at [625, 389] on button "Pievienot grozam" at bounding box center [613, 397] width 129 height 31
click at [846, 116] on button at bounding box center [842, 111] width 48 height 48
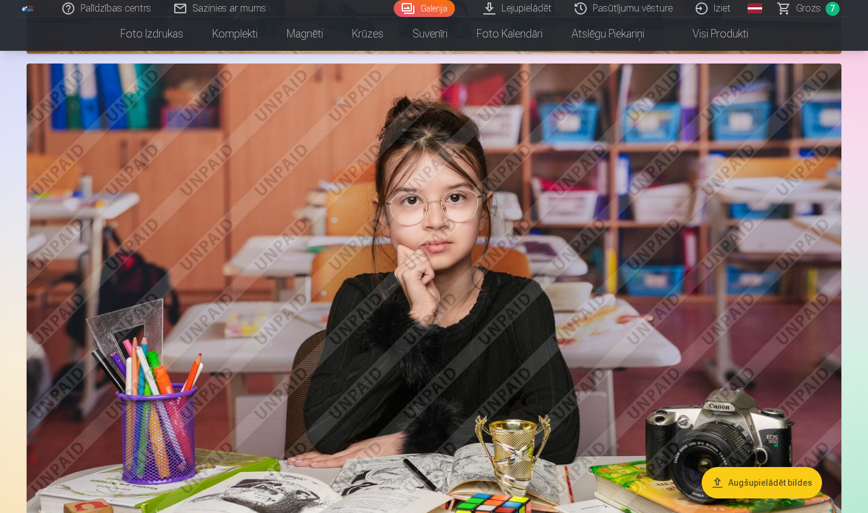
click at [810, 11] on span "Grozs" at bounding box center [808, 8] width 25 height 15
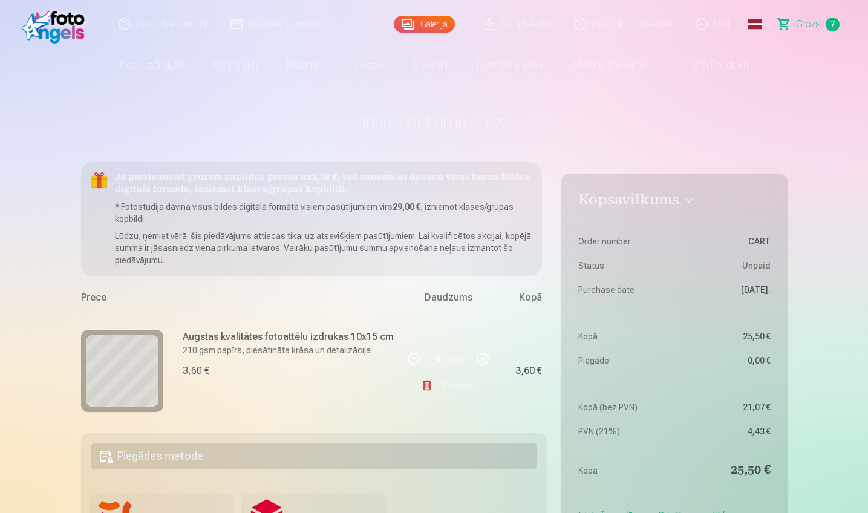
click at [817, 26] on span "Grozs" at bounding box center [808, 24] width 25 height 15
click at [722, 25] on link "Iziet" at bounding box center [714, 24] width 58 height 48
